Goal: Transaction & Acquisition: Purchase product/service

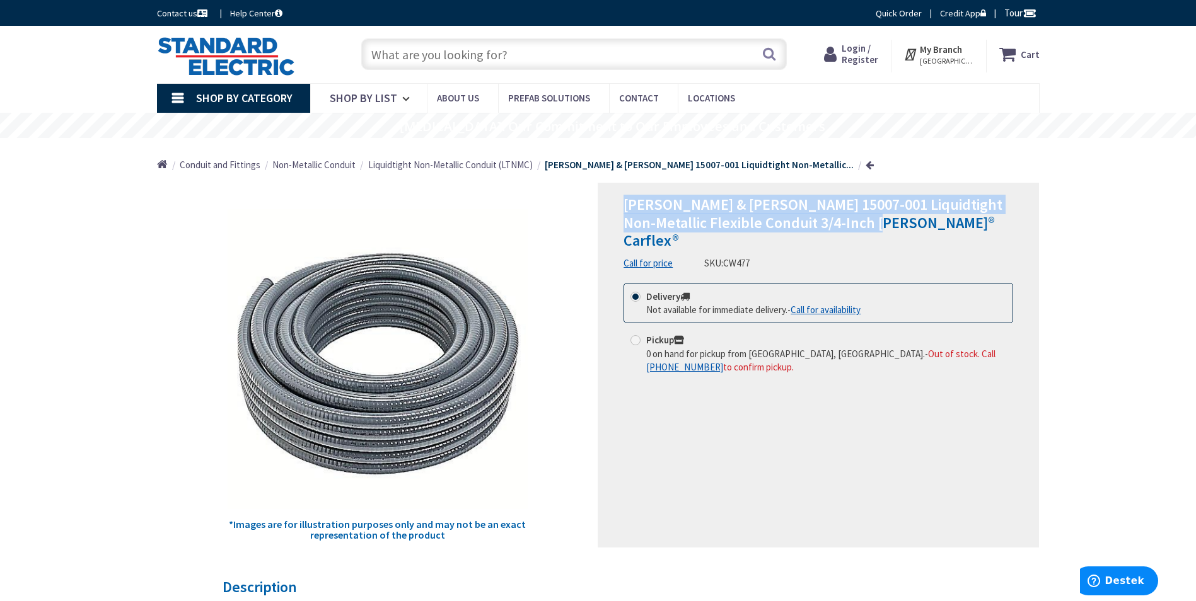
drag, startPoint x: 624, startPoint y: 203, endPoint x: 863, endPoint y: 226, distance: 240.1
click at [863, 226] on h1 "[PERSON_NAME] & [PERSON_NAME] 15007-001 Liquidtight Non-Metallic Flexible Condu…" at bounding box center [819, 223] width 390 height 54
copy span "[PERSON_NAME] & [PERSON_NAME] 15007-001 Liquidtight Non-Metallic Flexible Condu…"
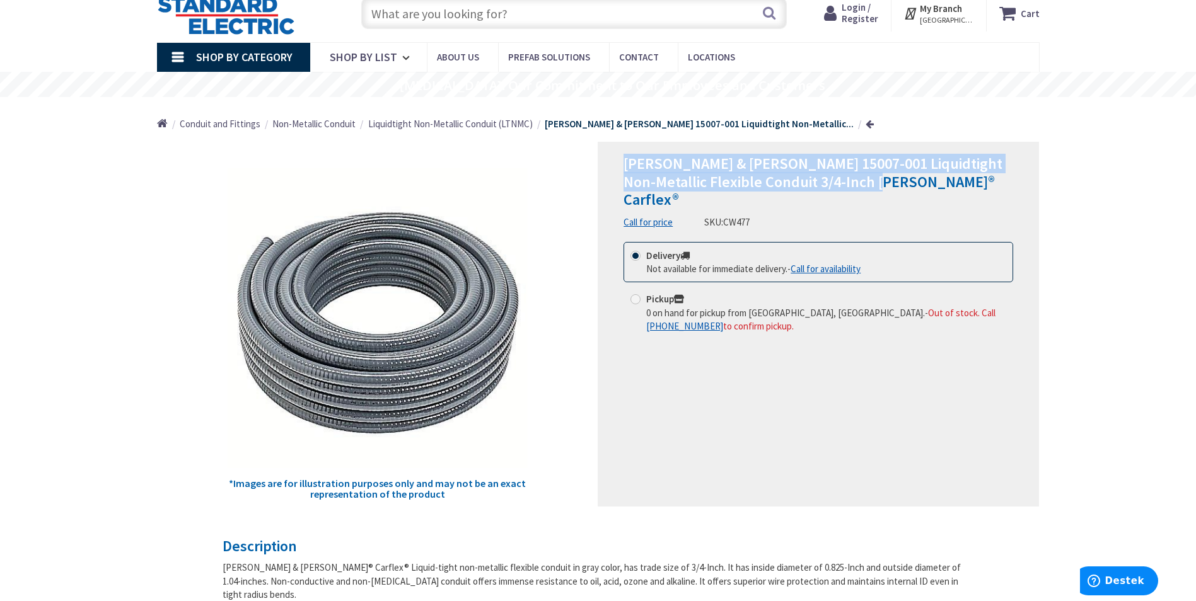
scroll to position [63, 0]
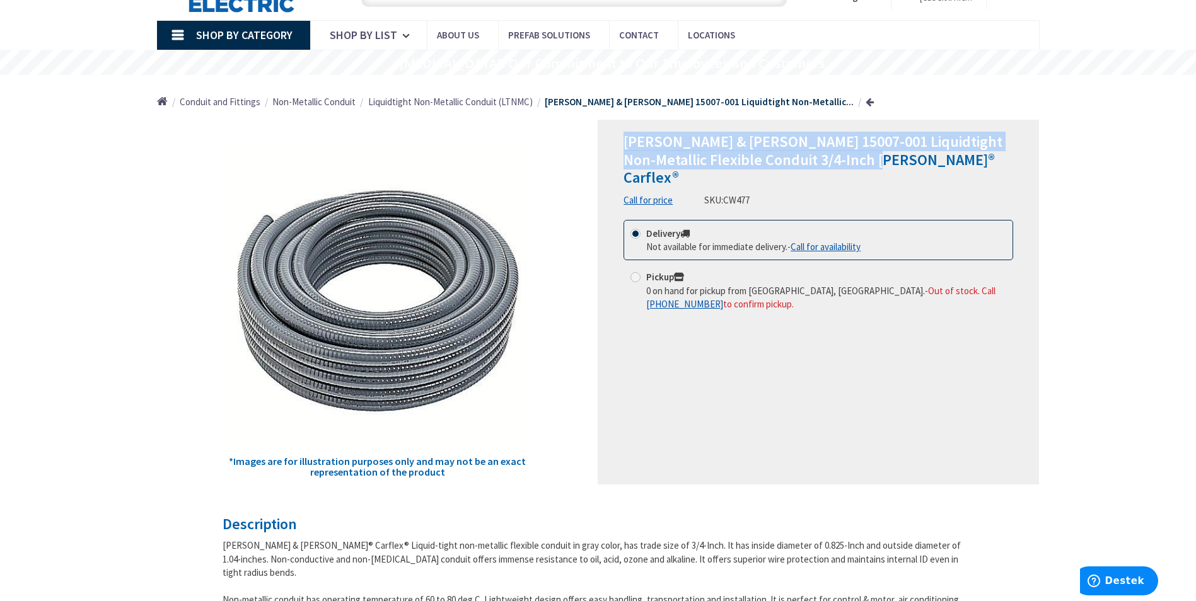
click at [683, 144] on span "[PERSON_NAME] & [PERSON_NAME] 15007-001 Liquidtight Non-Metallic Flexible Condu…" at bounding box center [813, 160] width 379 height 56
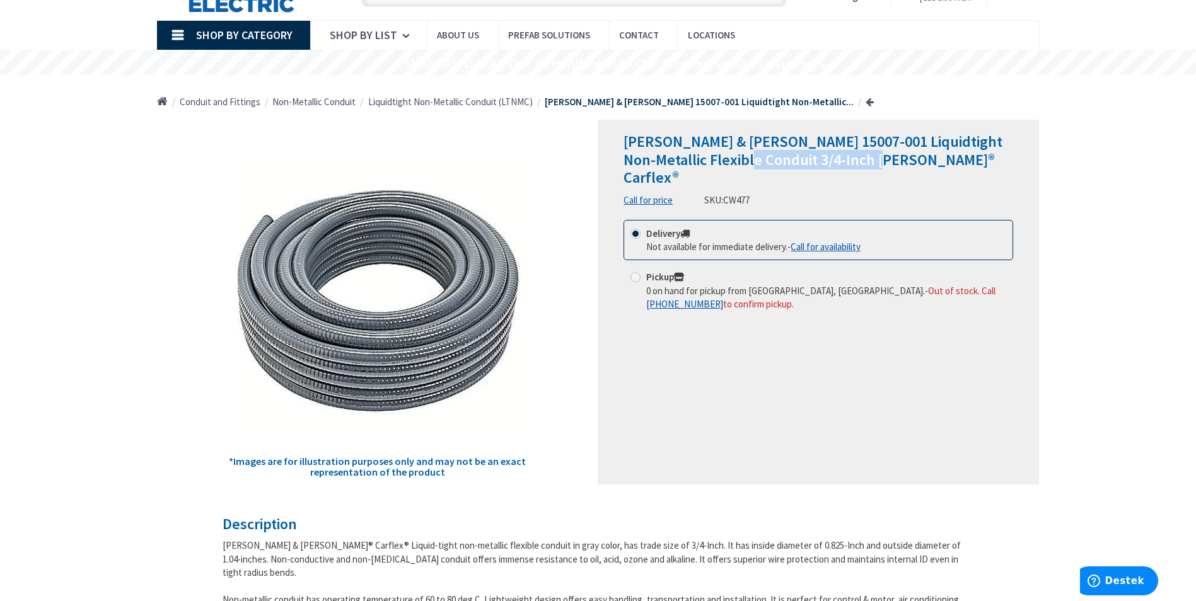
drag, startPoint x: 840, startPoint y: 162, endPoint x: 712, endPoint y: 154, distance: 128.8
click at [712, 154] on span "[PERSON_NAME] & [PERSON_NAME] 15007-001 Liquidtight Non-Metallic Flexible Condu…" at bounding box center [813, 160] width 379 height 56
drag, startPoint x: 712, startPoint y: 154, endPoint x: 814, endPoint y: 157, distance: 102.2
click at [814, 157] on span "[PERSON_NAME] & [PERSON_NAME] 15007-001 Liquidtight Non-Metallic Flexible Condu…" at bounding box center [813, 160] width 379 height 56
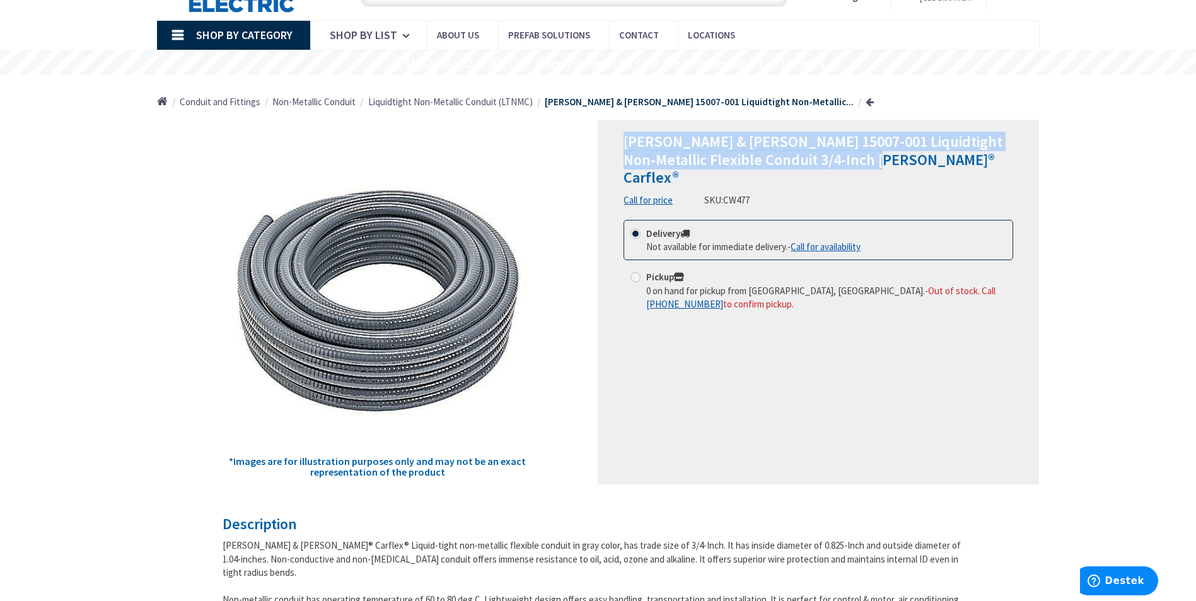
drag, startPoint x: 861, startPoint y: 160, endPoint x: 622, endPoint y: 147, distance: 239.9
click at [622, 147] on div "[PERSON_NAME] & [PERSON_NAME] 15007-001 Liquidtight Non-Metallic Flexible Condu…" at bounding box center [818, 302] width 441 height 365
copy span "[PERSON_NAME] & [PERSON_NAME] 15007-001 Liquidtight Non-Metallic Flexible Condu…"
